Goal: Browse casually

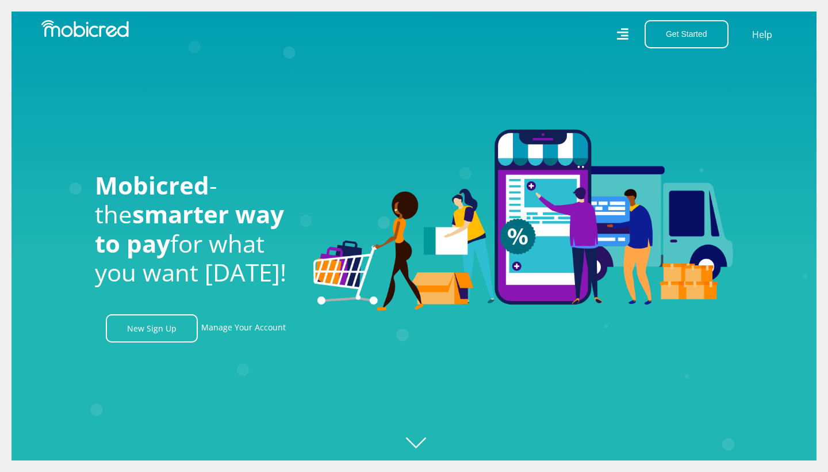
scroll to position [0, 1311]
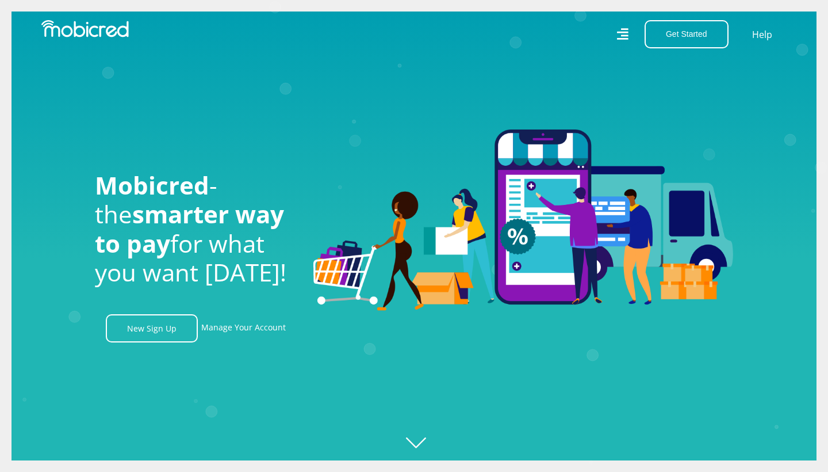
scroll to position [0, 1967]
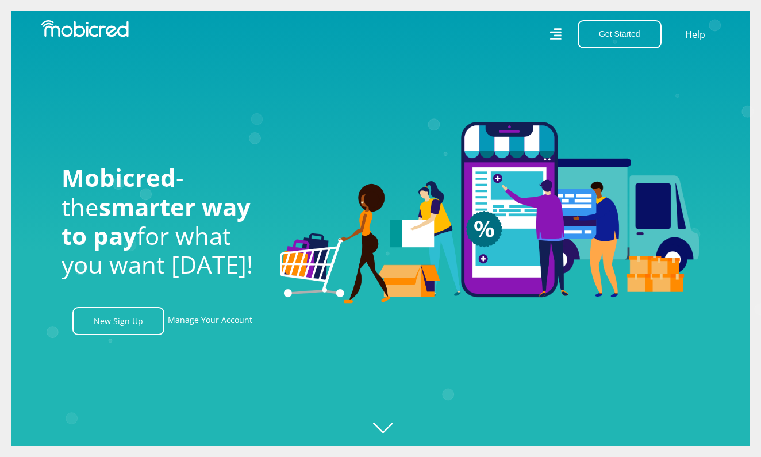
scroll to position [0, 2622]
